Goal: Transaction & Acquisition: Purchase product/service

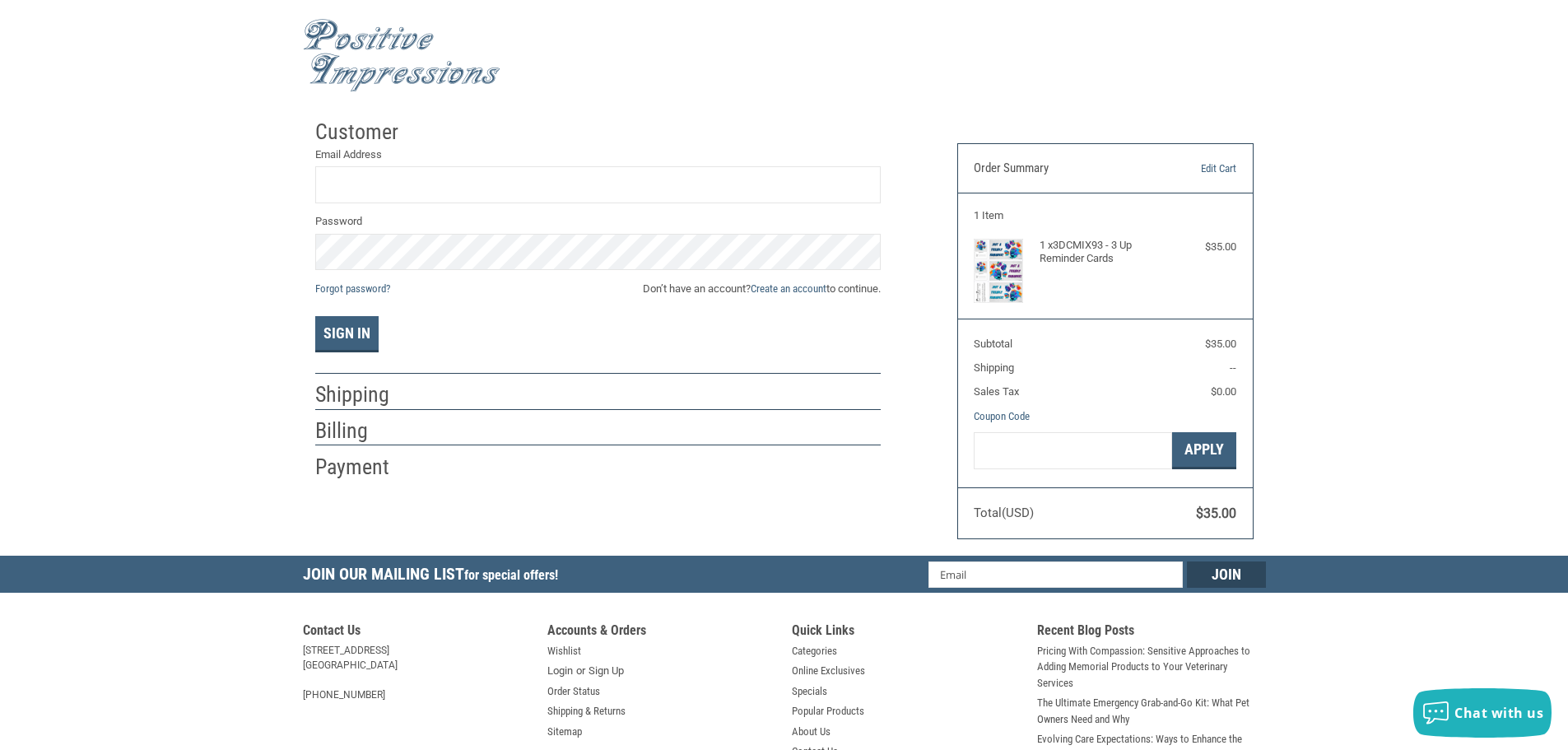
click at [385, 398] on h2 "Shipping" at bounding box center [363, 394] width 96 height 27
click at [325, 396] on h2 "Shipping" at bounding box center [363, 394] width 96 height 27
click at [352, 400] on h2 "Shipping" at bounding box center [363, 394] width 96 height 27
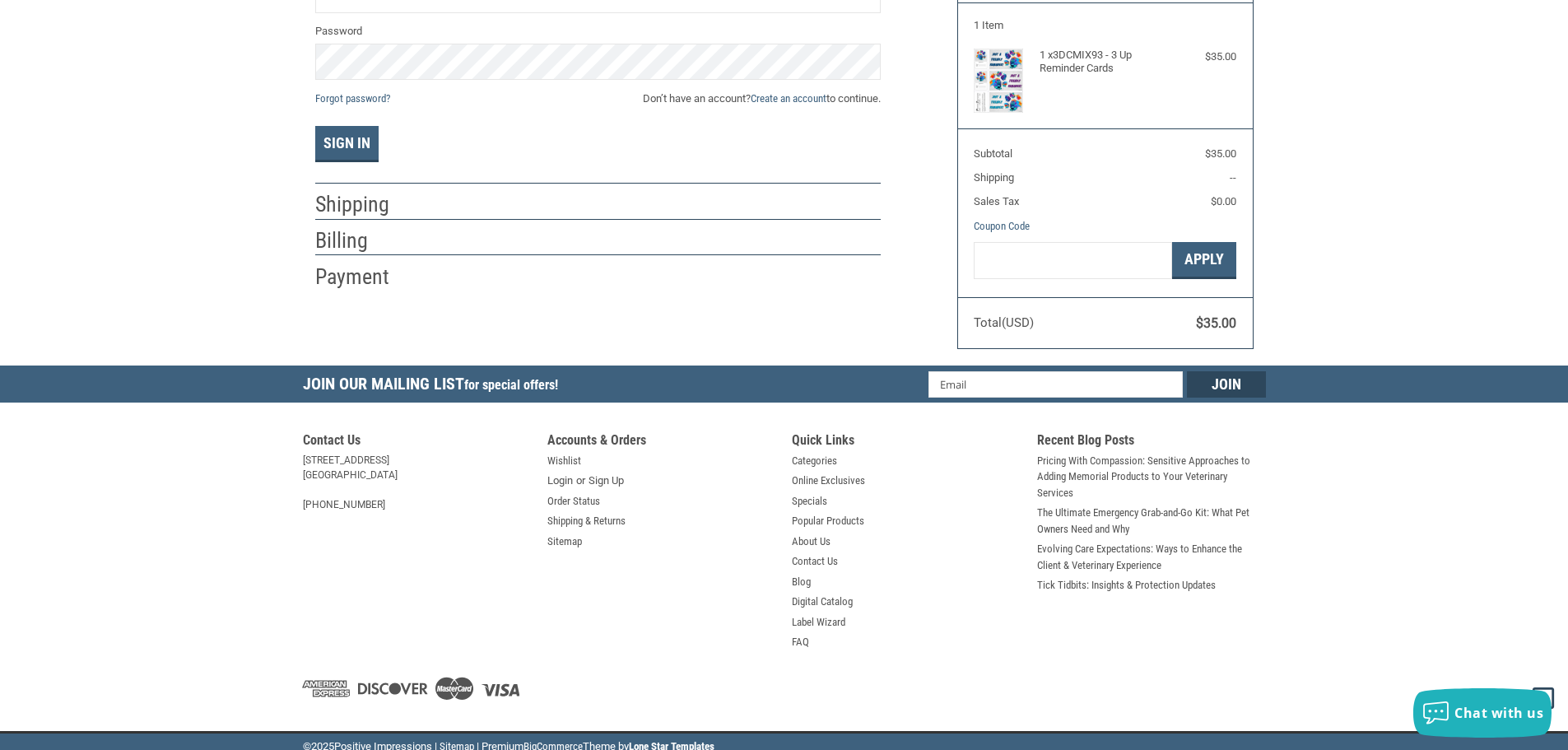
scroll to position [200, 0]
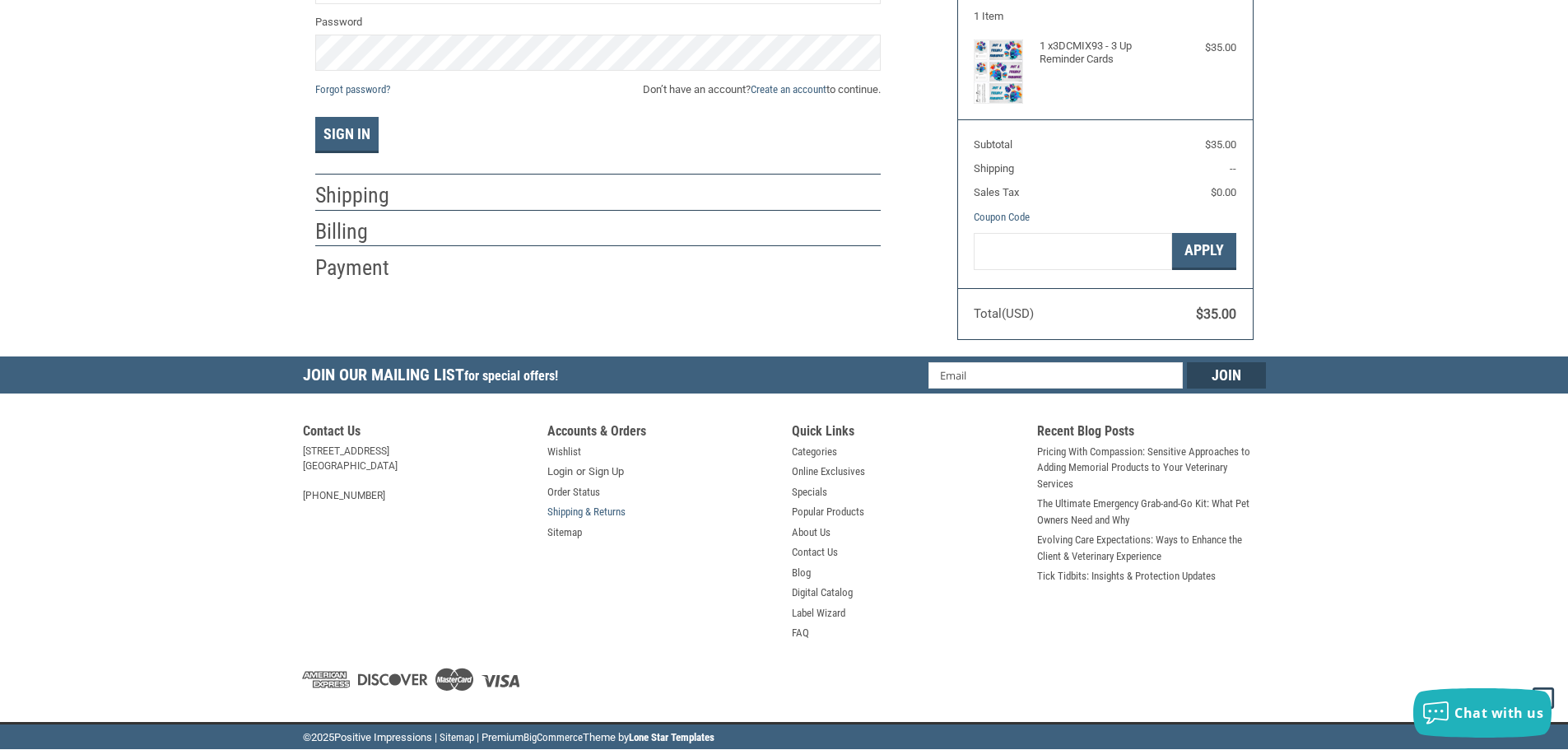
click at [558, 516] on link "Shipping & Returns" at bounding box center [587, 512] width 78 height 16
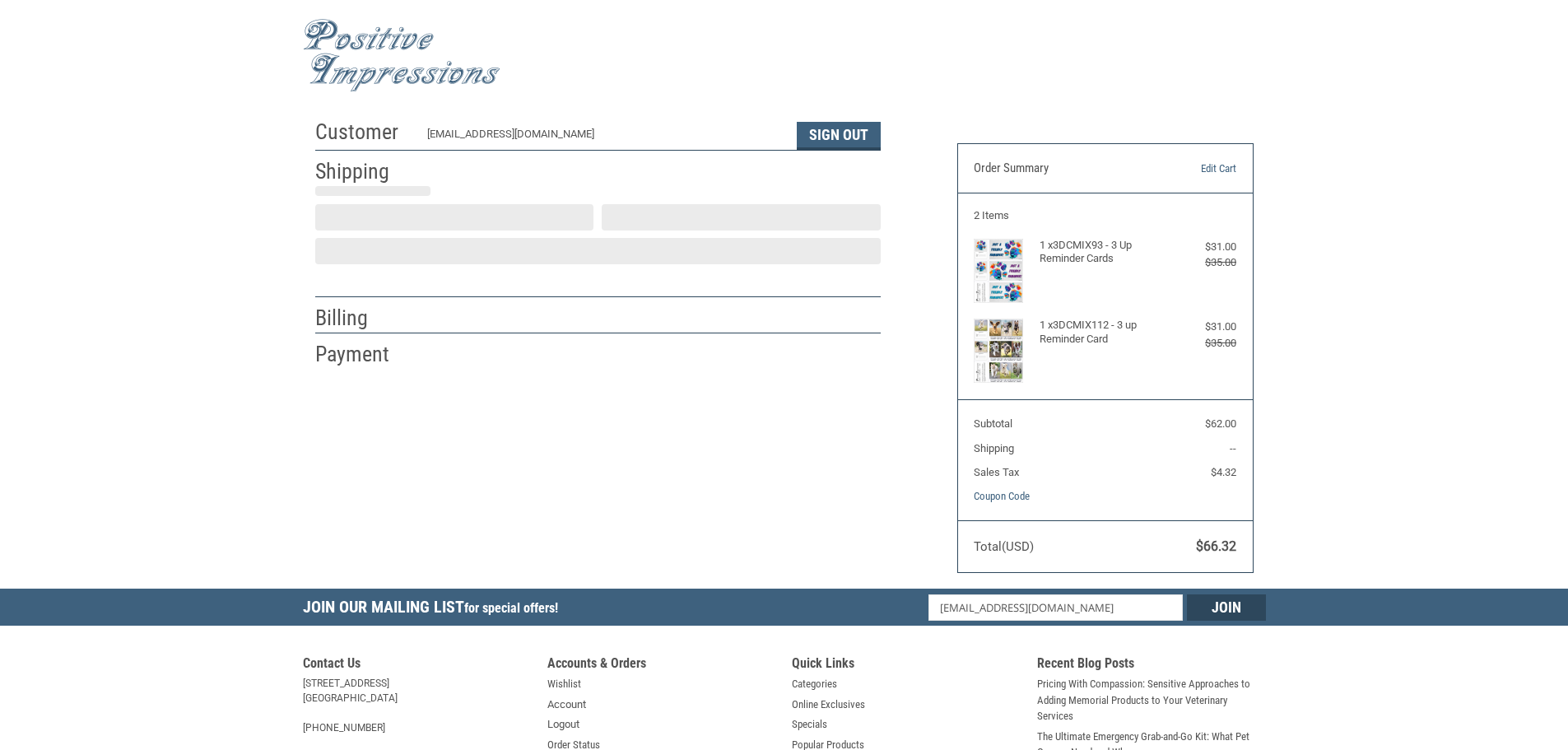
select select "US"
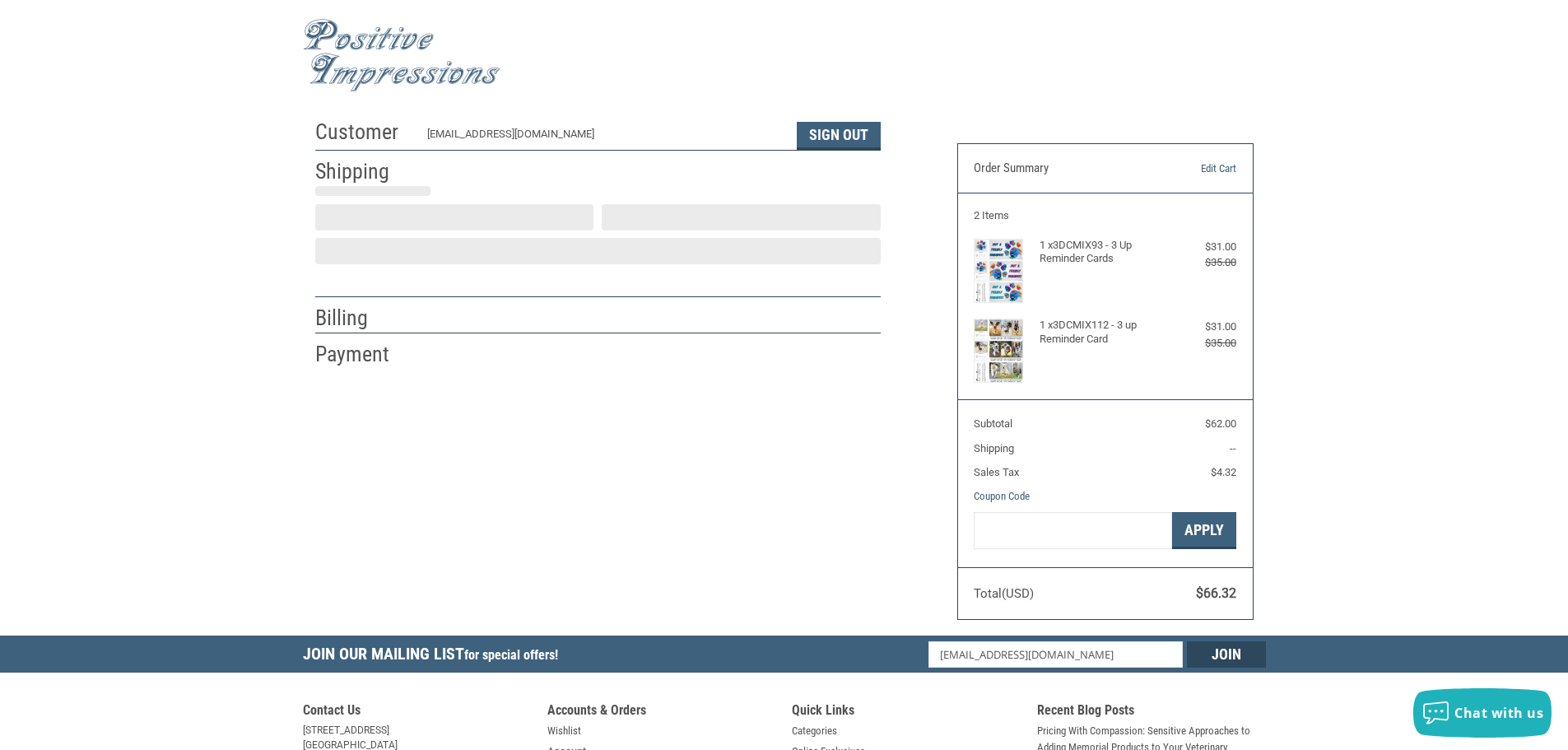
scroll to position [2, 0]
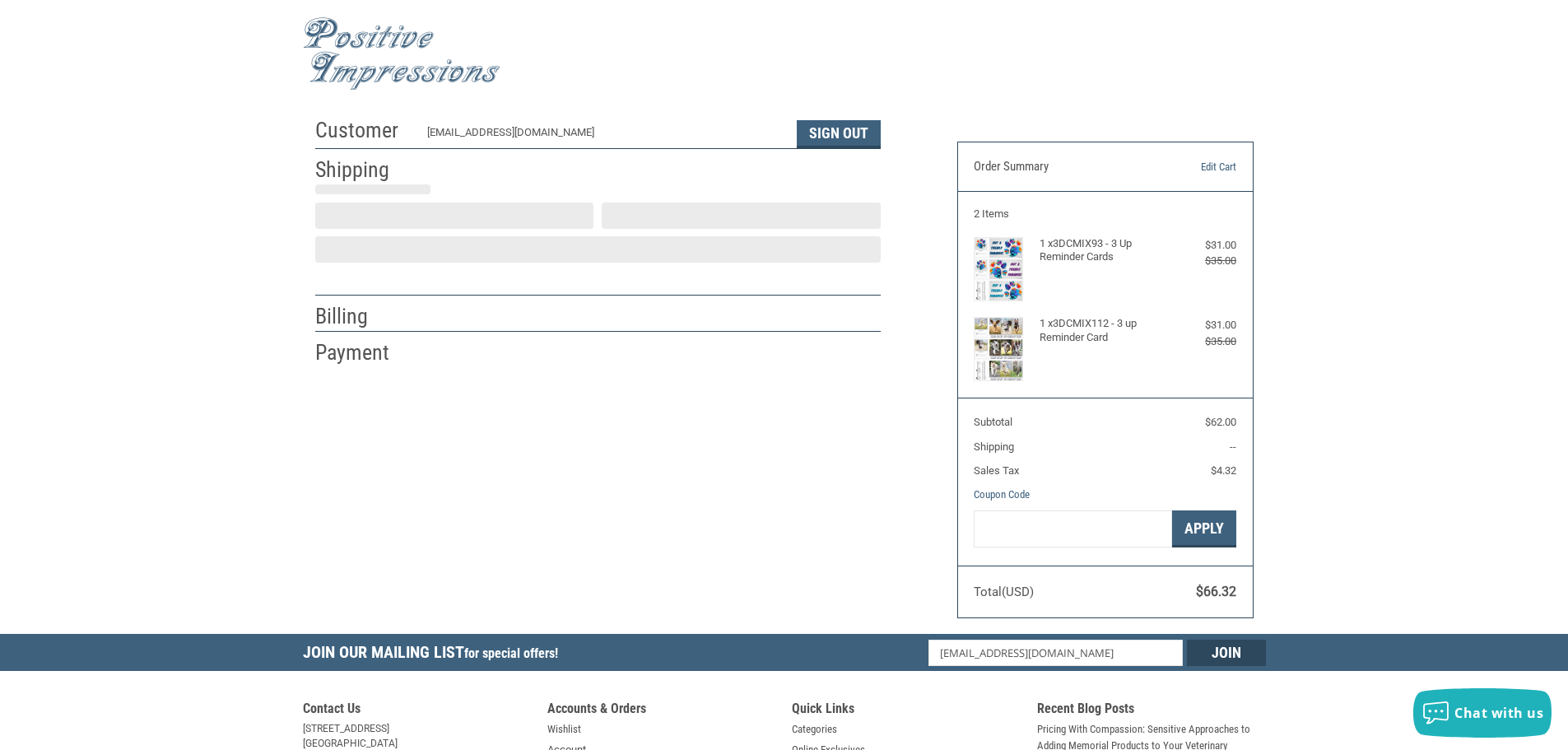
select select "MO"
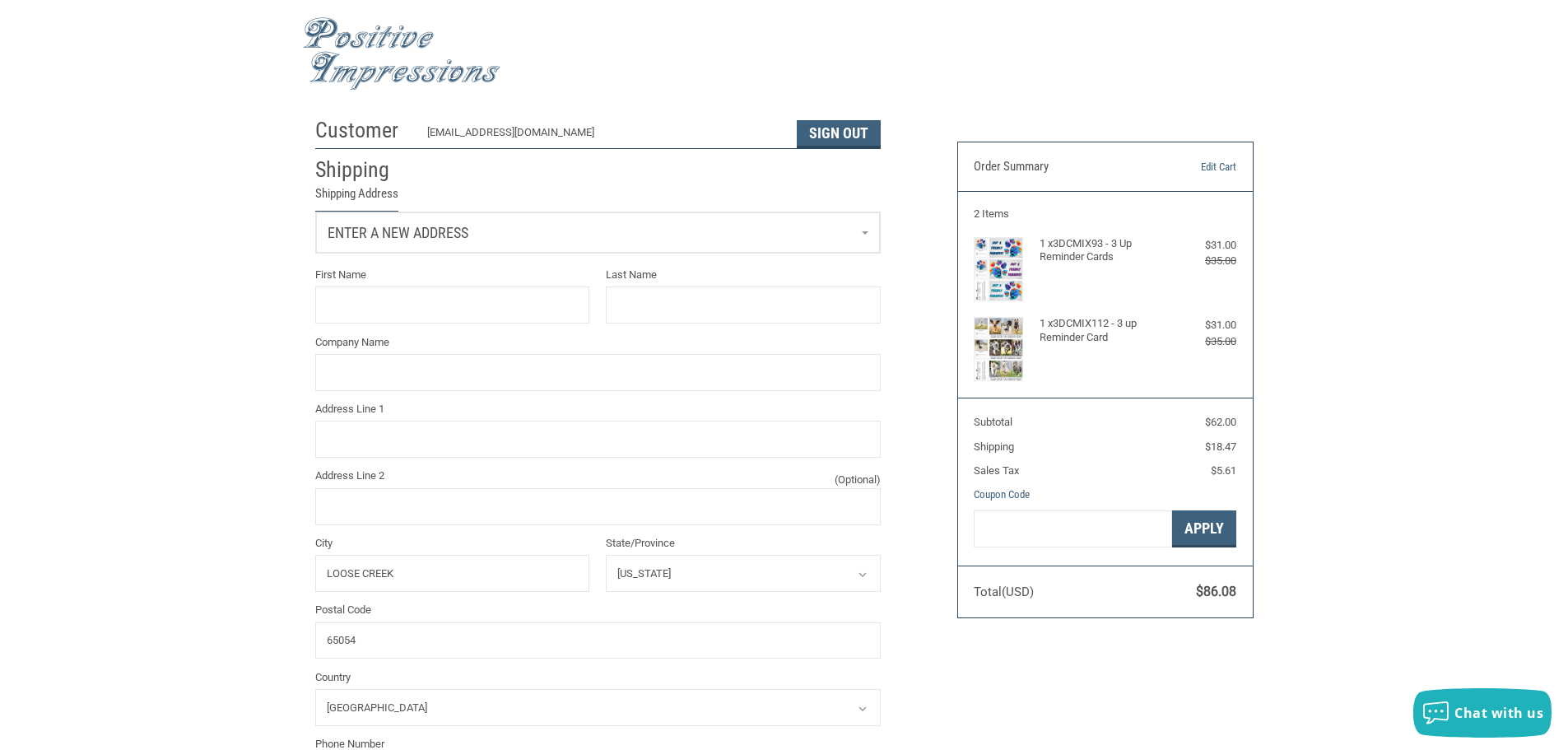
click at [423, 238] on span "Enter a new address" at bounding box center [398, 233] width 141 height 17
click at [404, 329] on span "148 E OUTER ROAD" at bounding box center [373, 334] width 82 height 12
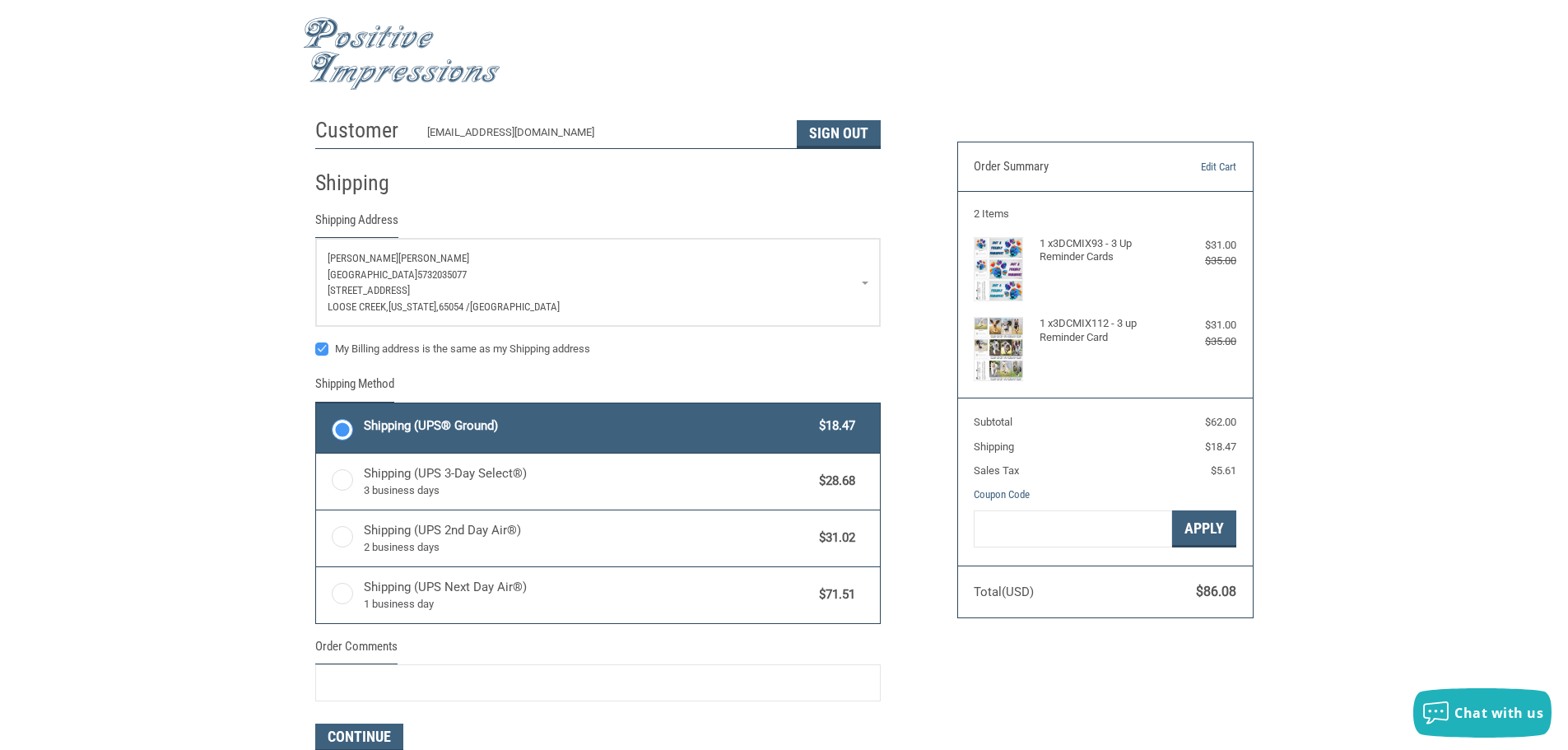
click at [714, 342] on div "My Billing address is the same as my Shipping address" at bounding box center [598, 352] width 566 height 22
click at [1001, 283] on img at bounding box center [998, 269] width 49 height 64
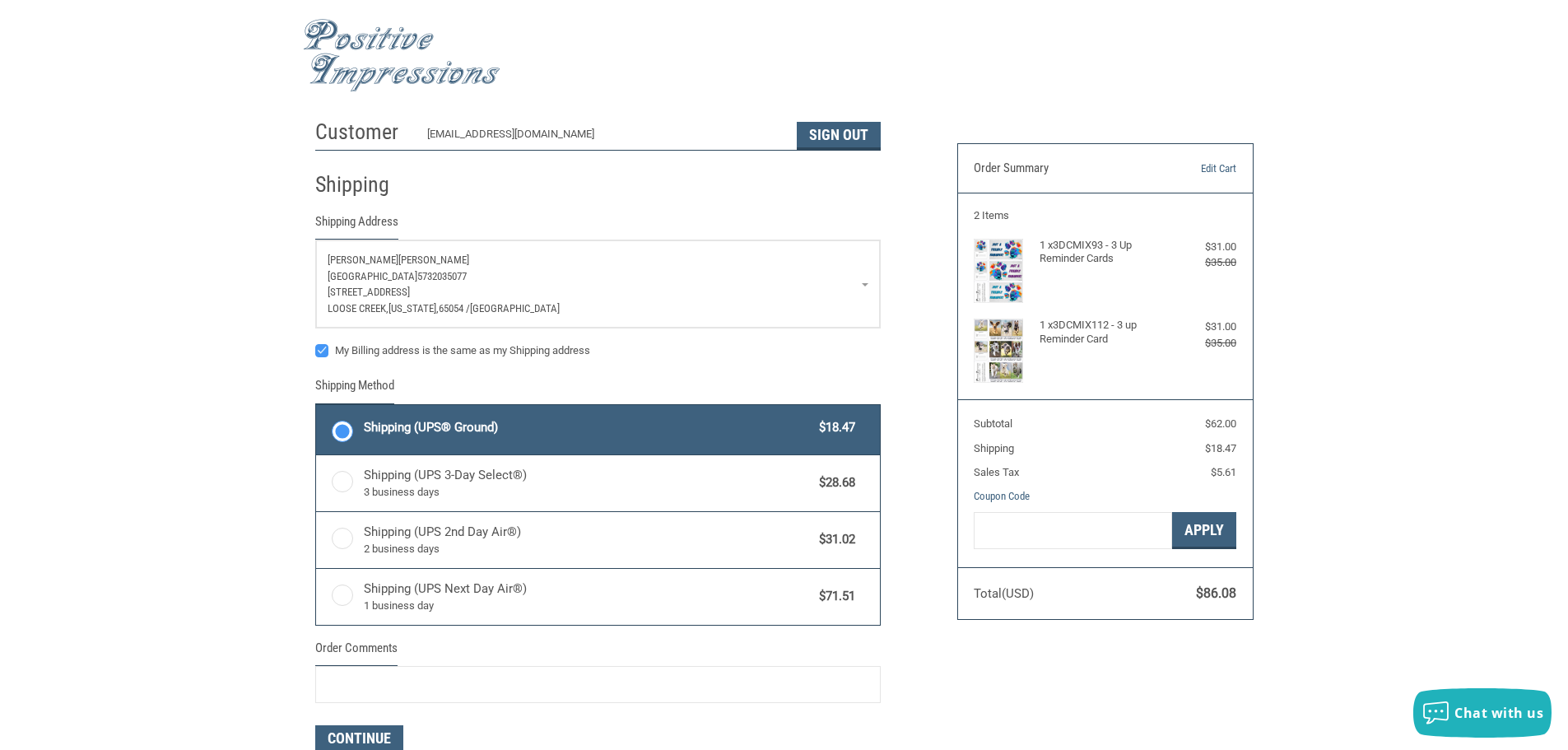
click at [1032, 264] on figure at bounding box center [1007, 271] width 66 height 64
click at [1032, 269] on figure at bounding box center [1007, 271] width 66 height 64
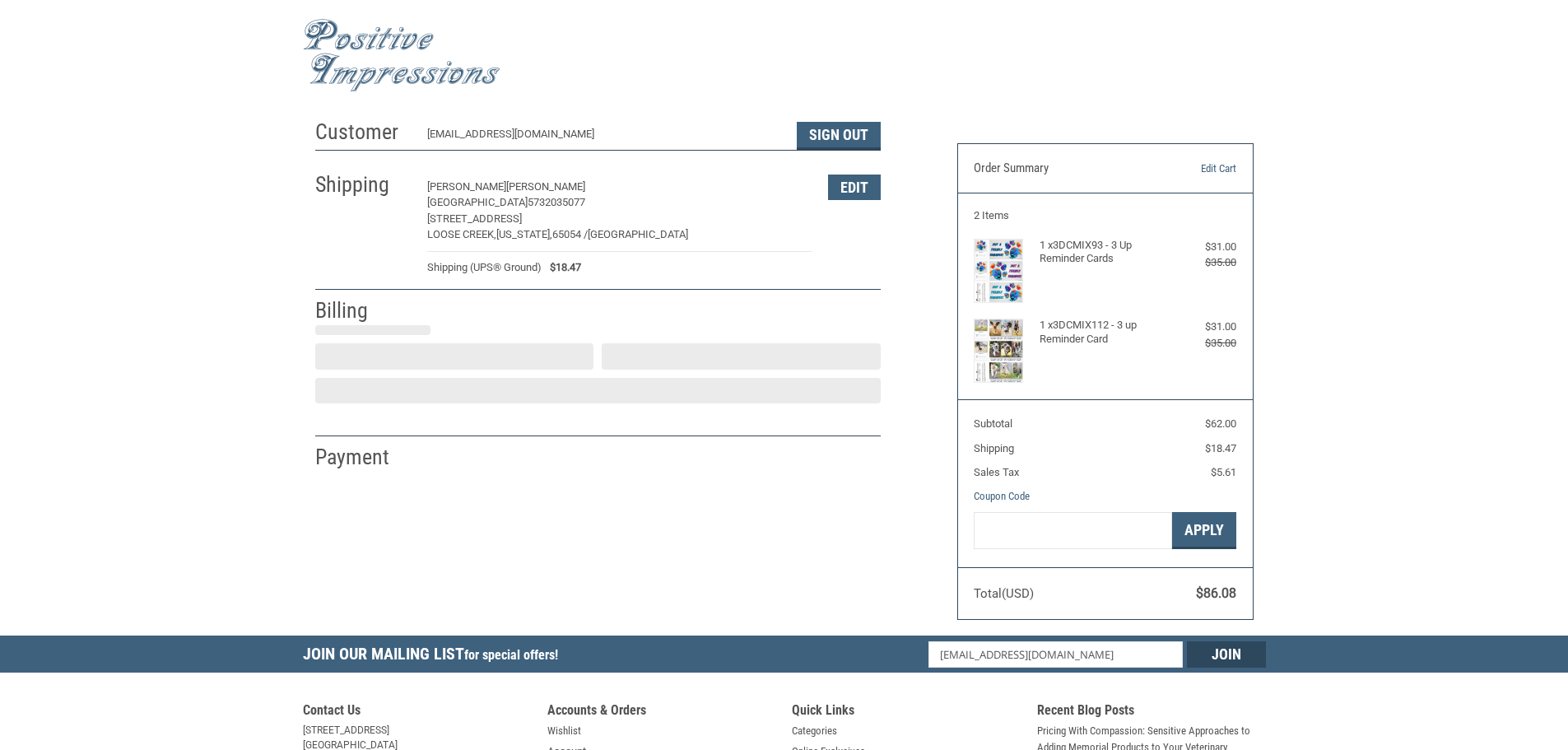
select select "MO"
select select "US"
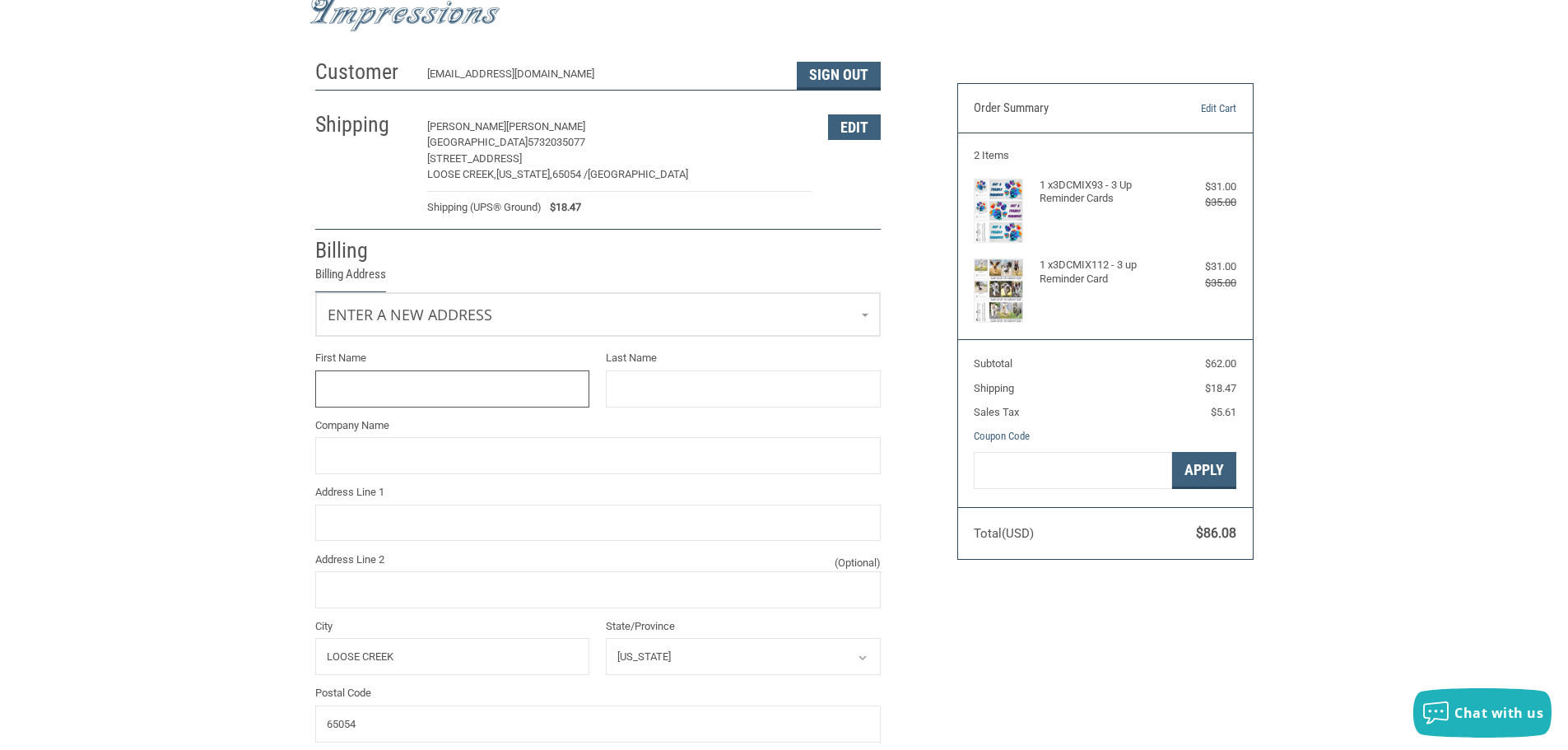
scroll to position [141, 0]
